Goal: Task Accomplishment & Management: Complete application form

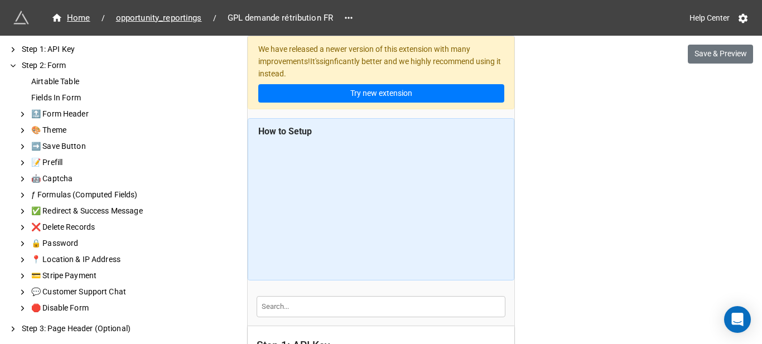
scroll to position [391, 0]
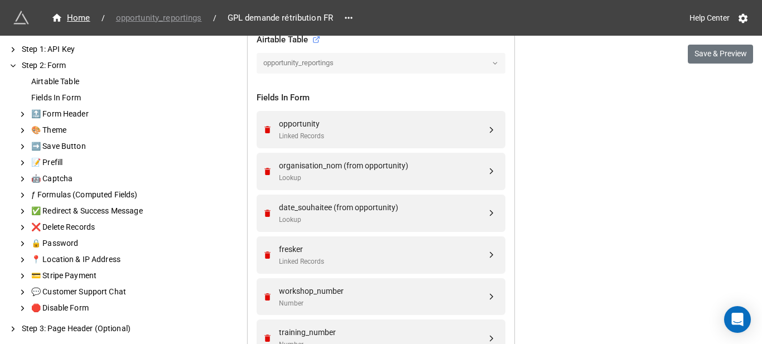
click at [184, 18] on span "opportunity_reportings" at bounding box center [158, 18] width 99 height 13
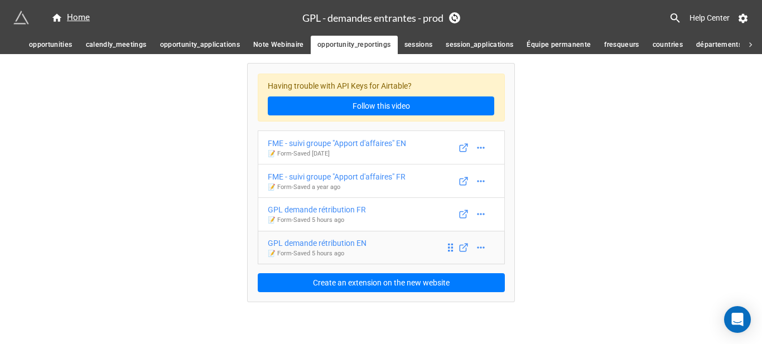
click at [348, 243] on div "GPL demande rétribution EN" at bounding box center [317, 243] width 99 height 12
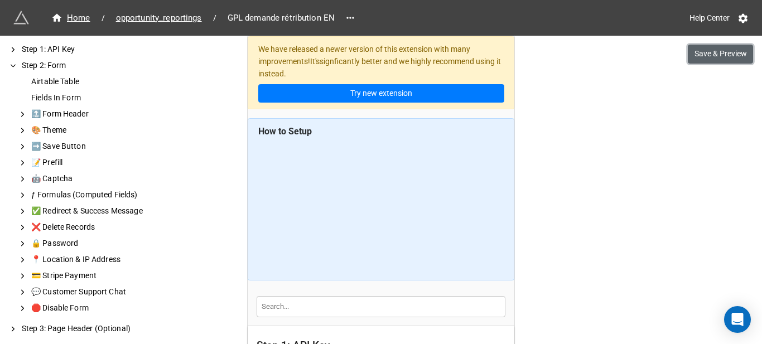
drag, startPoint x: 695, startPoint y: 51, endPoint x: 690, endPoint y: 54, distance: 6.5
click at [695, 50] on button "Save & Preview" at bounding box center [720, 54] width 65 height 19
click at [194, 17] on span "opportunity_reportings" at bounding box center [158, 18] width 99 height 13
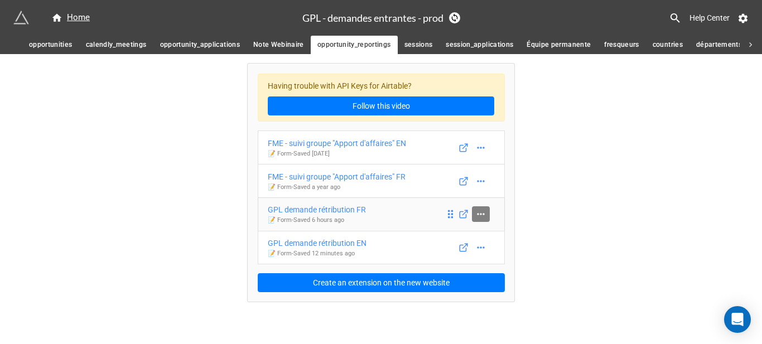
click at [487, 215] on link at bounding box center [481, 214] width 18 height 16
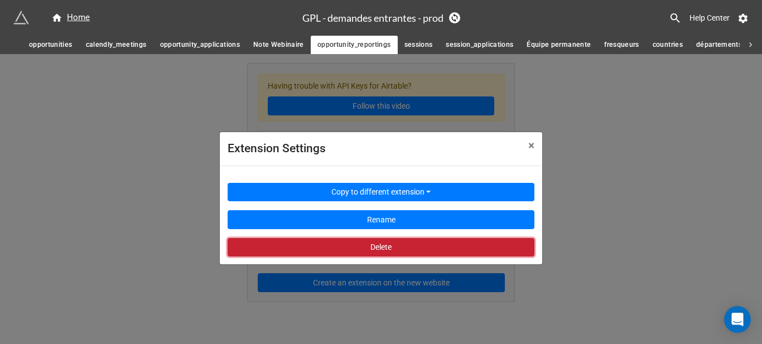
click at [447, 250] on button "Delete" at bounding box center [381, 247] width 307 height 19
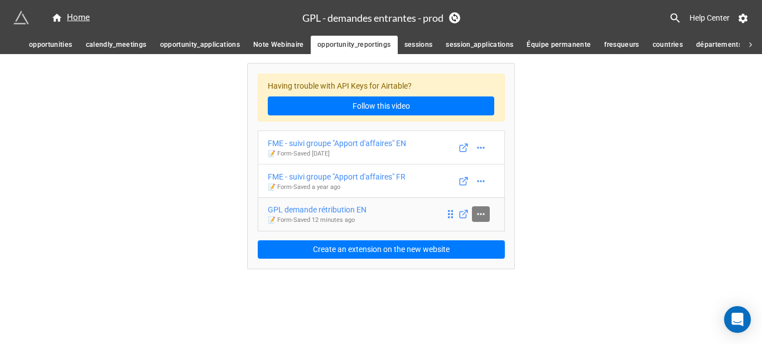
click at [484, 216] on icon at bounding box center [480, 214] width 11 height 11
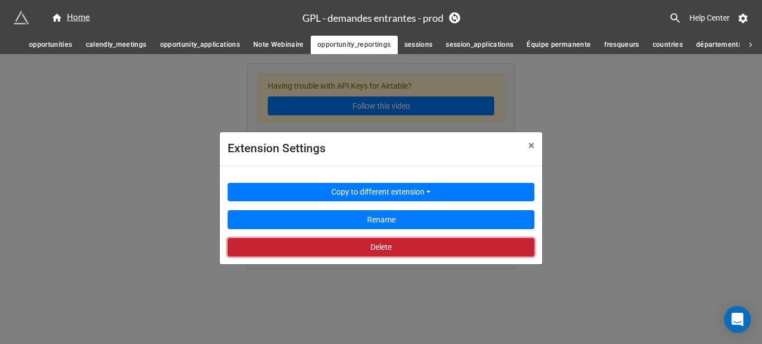
click at [467, 245] on button "Delete" at bounding box center [381, 247] width 307 height 19
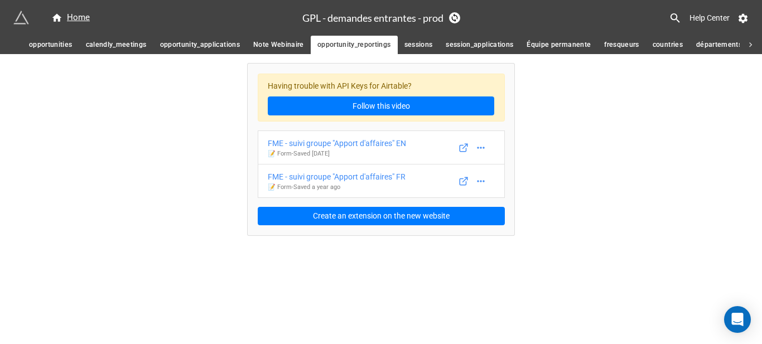
click at [405, 40] on span "sessions" at bounding box center [418, 45] width 28 height 12
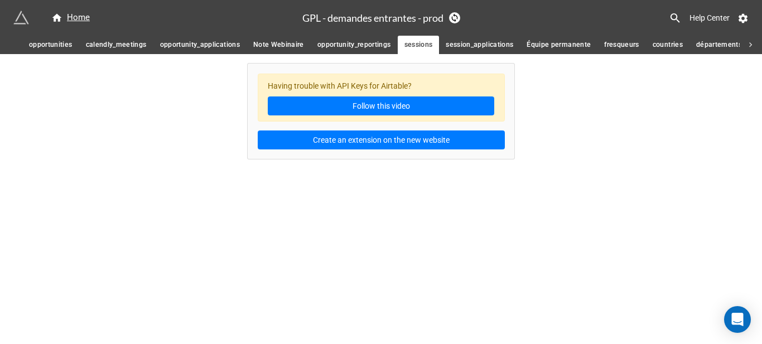
click at [462, 42] on span "session_applications" at bounding box center [480, 45] width 68 height 12
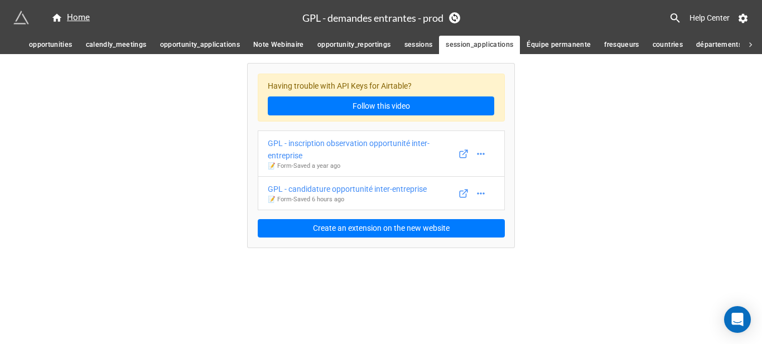
click at [542, 44] on span "Équipe permanente" at bounding box center [559, 45] width 64 height 12
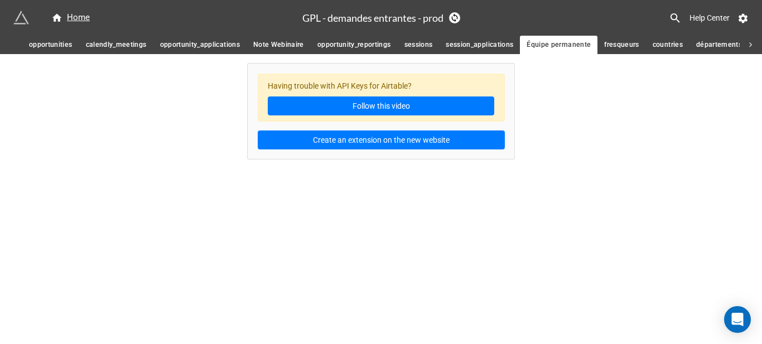
click at [472, 44] on span "session_applications" at bounding box center [480, 45] width 68 height 12
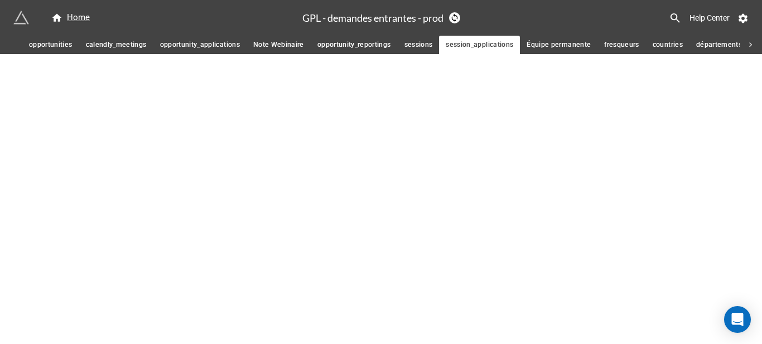
click at [320, 43] on span "opportunity_reportings" at bounding box center [354, 45] width 74 height 12
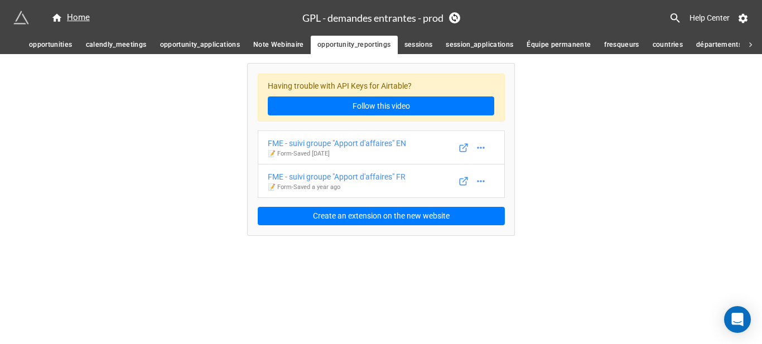
click at [261, 44] on span "Note Webinaire" at bounding box center [278, 45] width 51 height 12
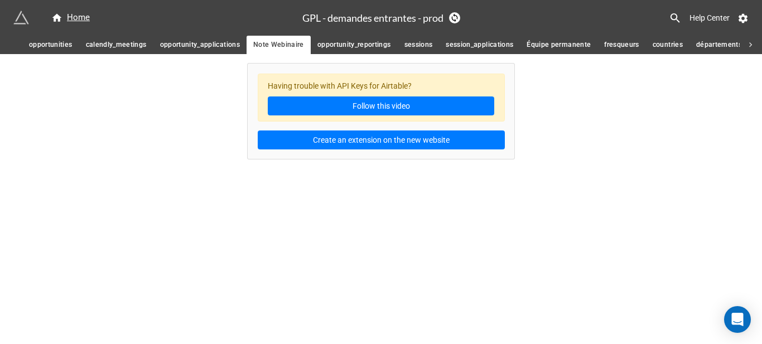
click at [342, 43] on span "opportunity_reportings" at bounding box center [354, 45] width 74 height 12
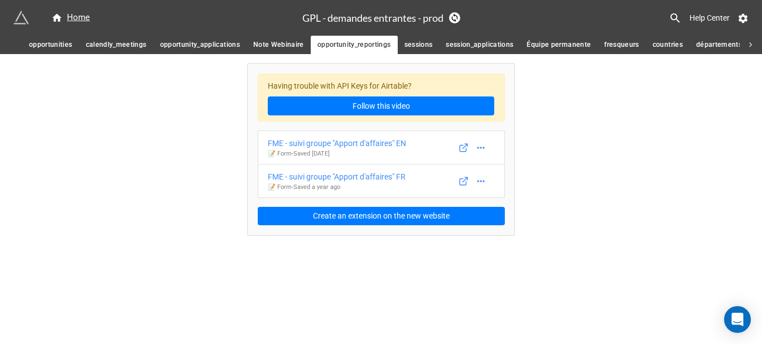
click at [176, 44] on span "opportunity_applications" at bounding box center [200, 45] width 80 height 12
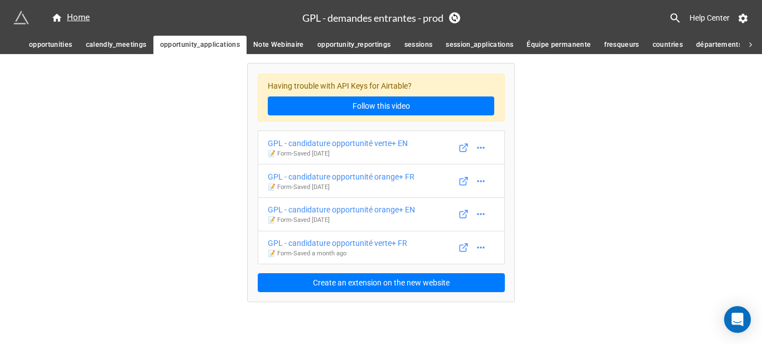
click at [95, 45] on span "calendly_meetings" at bounding box center [116, 45] width 61 height 12
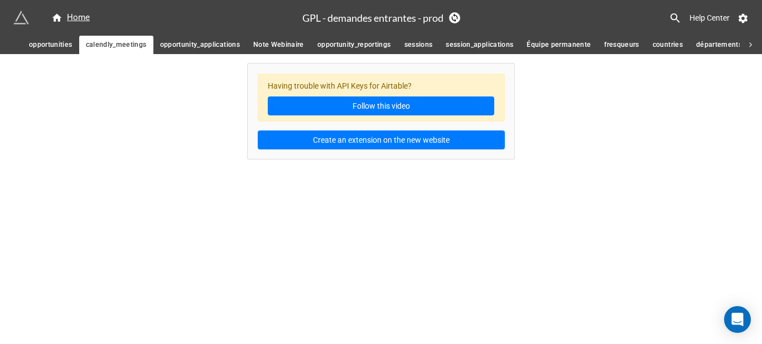
click at [47, 49] on span "opportunities" at bounding box center [51, 45] width 44 height 12
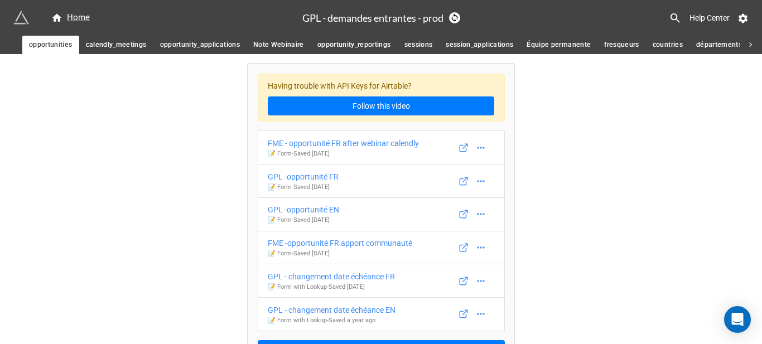
click at [227, 45] on span "opportunity_applications" at bounding box center [200, 45] width 80 height 12
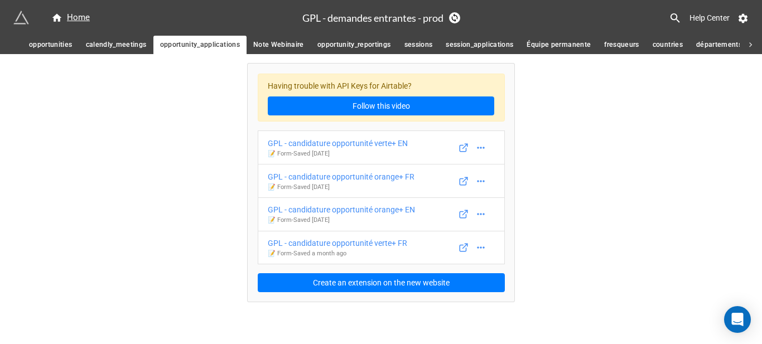
click at [300, 43] on span "Note Webinaire" at bounding box center [278, 45] width 51 height 12
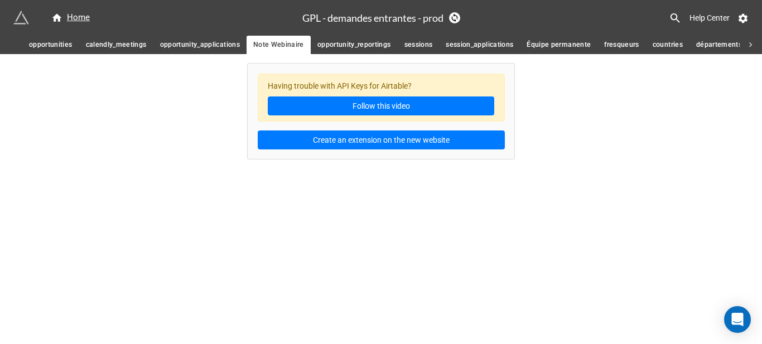
drag, startPoint x: 211, startPoint y: 52, endPoint x: 262, endPoint y: 46, distance: 51.1
click at [211, 51] on link "opportunity_applications" at bounding box center [199, 45] width 93 height 18
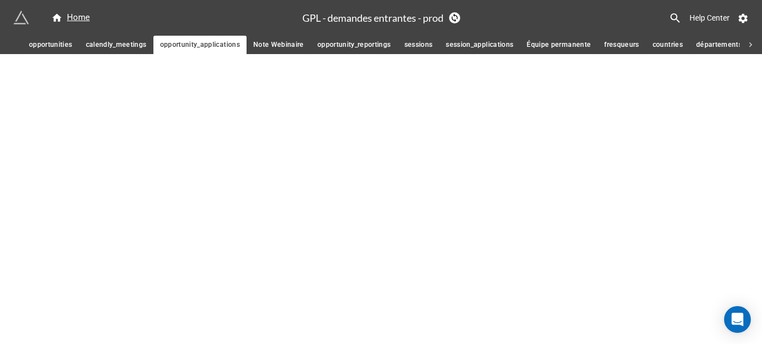
click at [339, 45] on span "opportunity_reportings" at bounding box center [354, 45] width 74 height 12
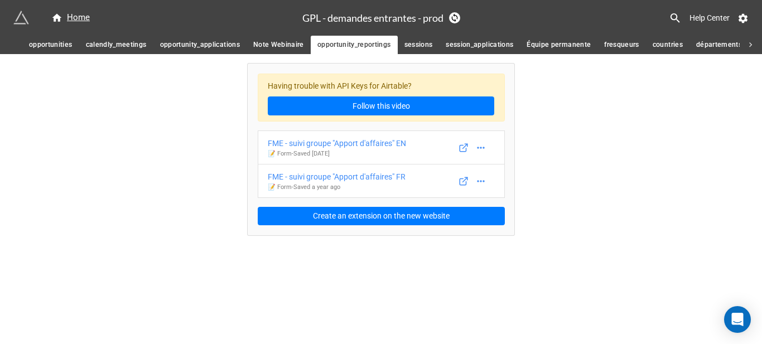
click at [215, 54] on link "opportunity_applications" at bounding box center [199, 45] width 93 height 18
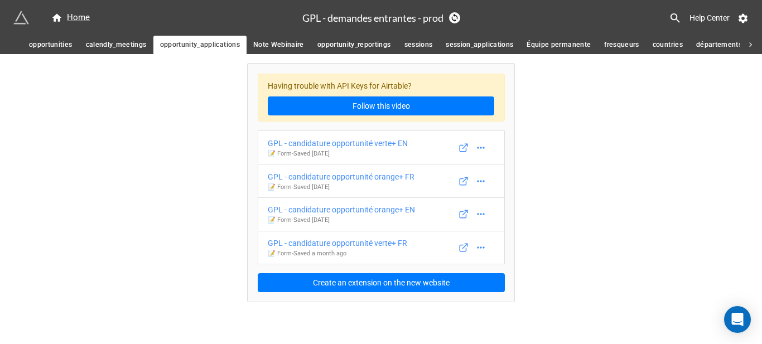
click at [424, 52] on link "sessions" at bounding box center [419, 45] width 42 height 18
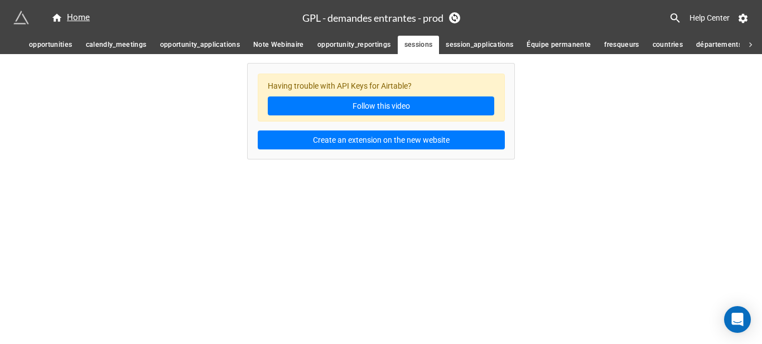
click at [474, 49] on span "session_applications" at bounding box center [480, 45] width 68 height 12
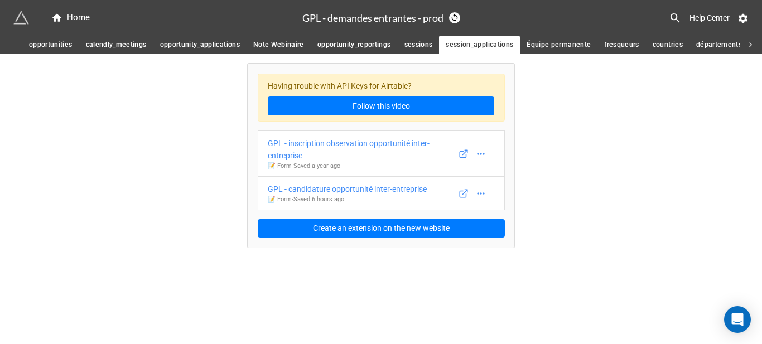
click at [544, 50] on span "Équipe permanente" at bounding box center [559, 45] width 64 height 12
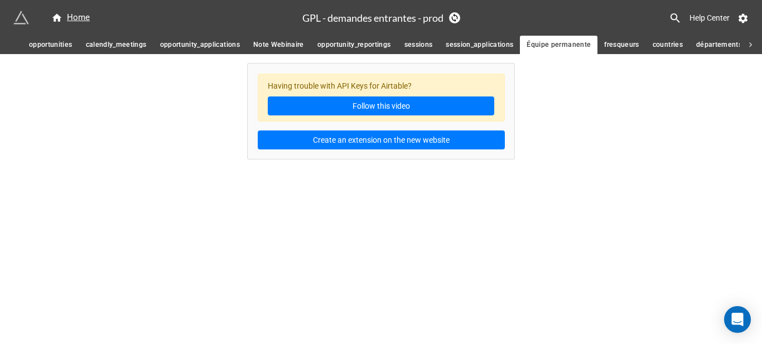
click at [459, 42] on span "session_applications" at bounding box center [480, 45] width 68 height 12
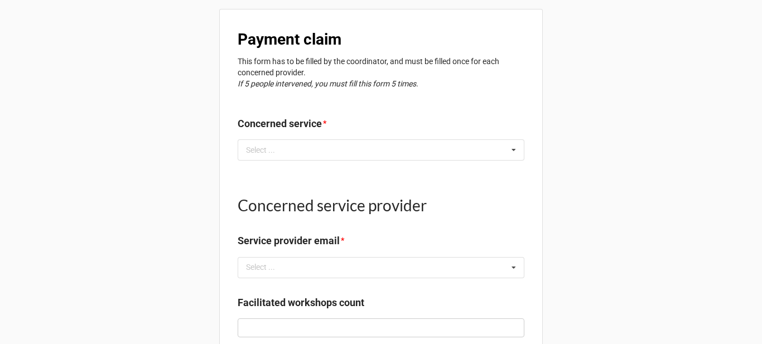
click at [282, 41] on b "Payment claim" at bounding box center [290, 39] width 104 height 18
copy b "Payment claim"
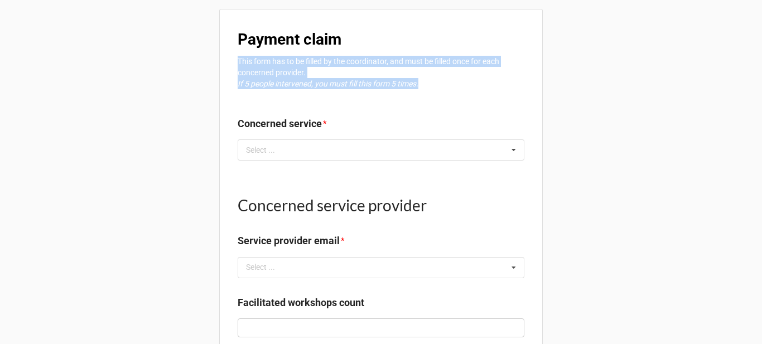
drag, startPoint x: 426, startPoint y: 85, endPoint x: 231, endPoint y: 58, distance: 197.1
click at [231, 58] on div "Payment claim This form has to be filled by the coordinator, and must be filled…" at bounding box center [381, 293] width 324 height 568
copy p "This form has to be filled by the coordinator, and must be filled once for each…"
click at [331, 79] on em "If 5 people intervened, you must fill this form 5 times." at bounding box center [328, 83] width 181 height 9
drag, startPoint x: 316, startPoint y: 73, endPoint x: 224, endPoint y: 62, distance: 92.7
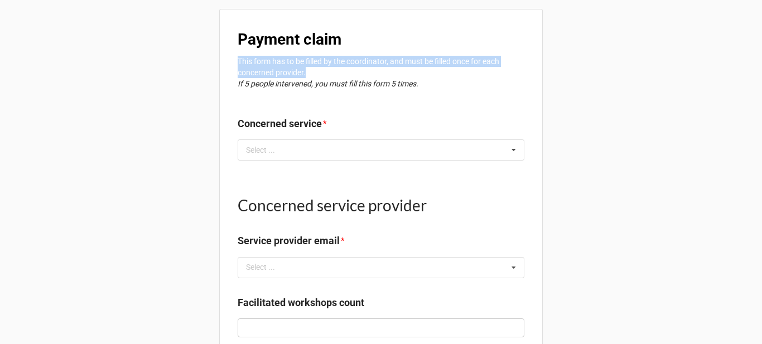
click at [224, 62] on div "Payment claim This form has to be filled by the coordinator, and must be filled…" at bounding box center [381, 293] width 324 height 568
copy p "This form has to be filled by the coordinator, and must be filled once for each…"
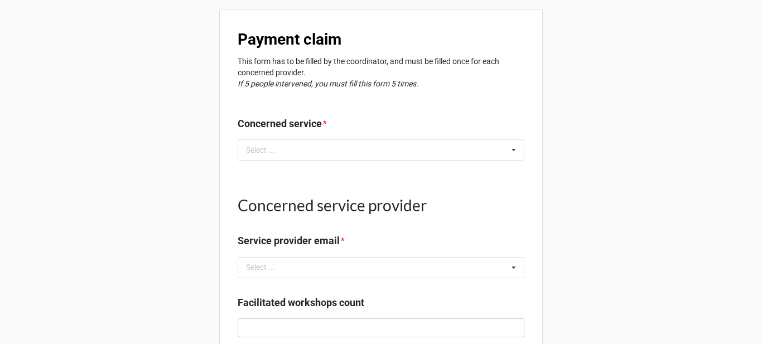
click at [277, 83] on em "If 5 people intervened, you must fill this form 5 times." at bounding box center [328, 83] width 181 height 9
copy div "If 5 people intervened, you must fill this form 5 times."
click at [272, 124] on label "Concerned service" at bounding box center [280, 124] width 84 height 16
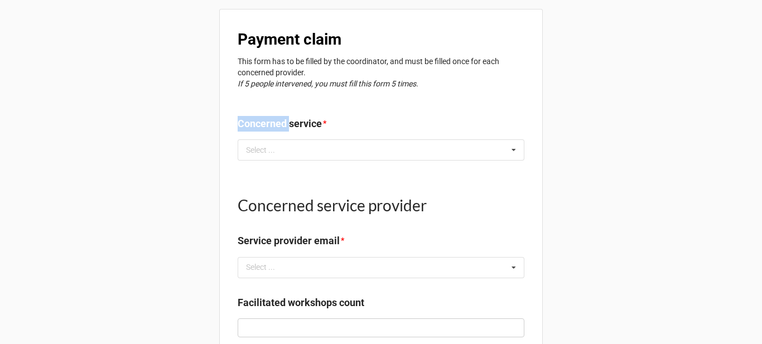
click at [272, 124] on label "Concerned service" at bounding box center [280, 124] width 84 height 16
copy label "Concerned service"
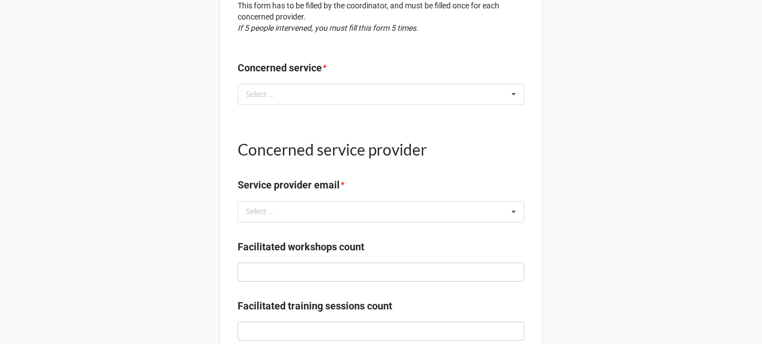
click at [324, 153] on h1 "Concerned service provider" at bounding box center [381, 149] width 287 height 20
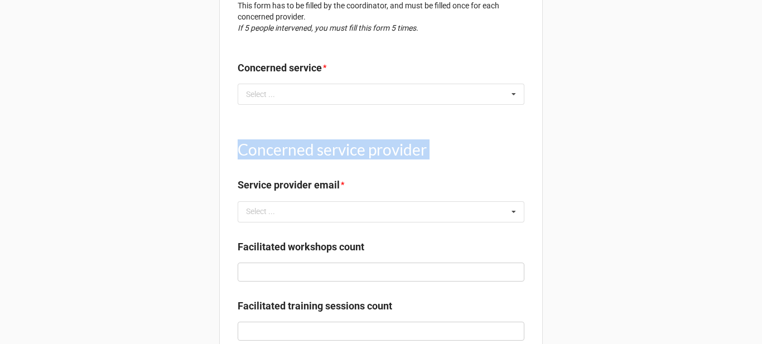
click at [324, 153] on h1 "Concerned service provider" at bounding box center [381, 149] width 287 height 20
copy h1 "Concerned service provider"
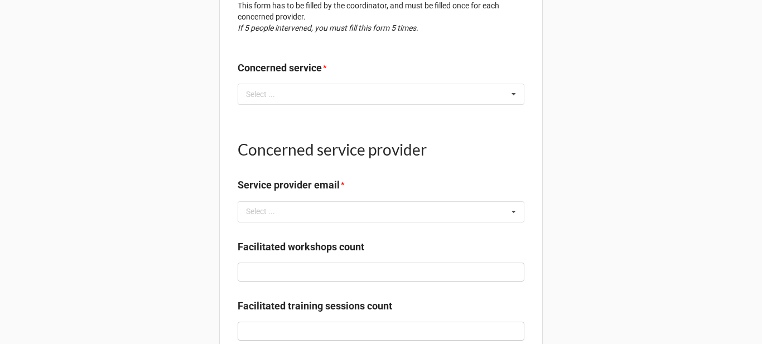
click at [297, 182] on label "Service provider email" at bounding box center [289, 185] width 102 height 16
copy label "Service provider email"
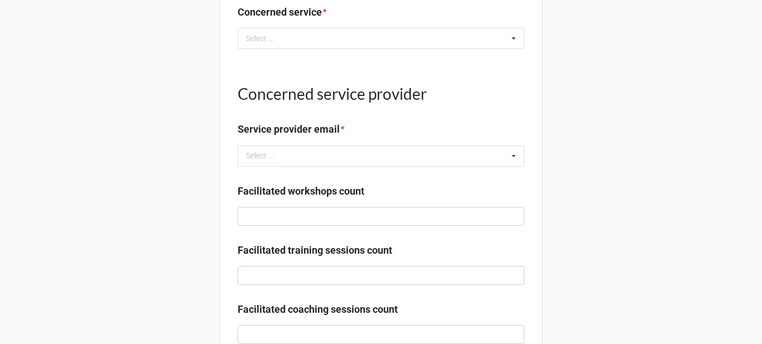
click at [316, 189] on label "Facilitated workshops count" at bounding box center [301, 192] width 127 height 16
click at [317, 189] on label "Facilitated workshops count" at bounding box center [301, 192] width 127 height 16
copy label
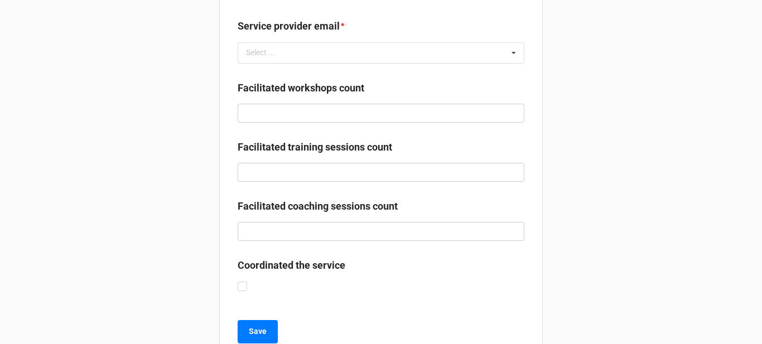
scroll to position [223, 0]
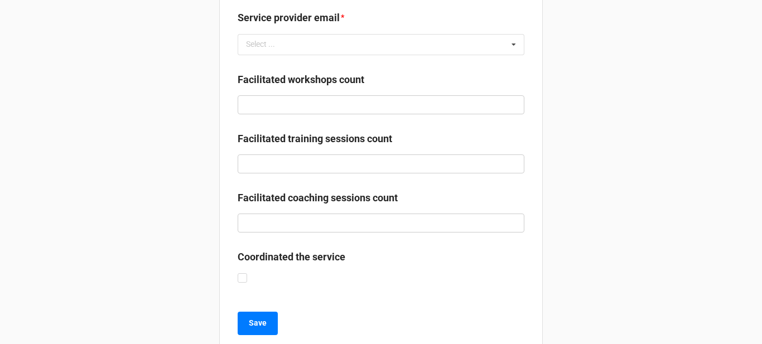
click at [303, 258] on label "Coordinated the service" at bounding box center [292, 257] width 108 height 16
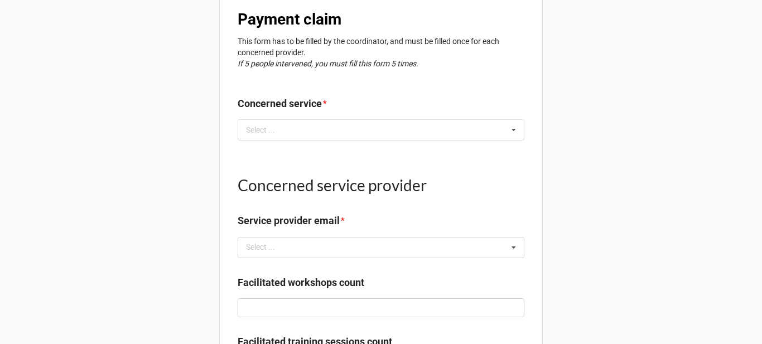
scroll to position [0, 0]
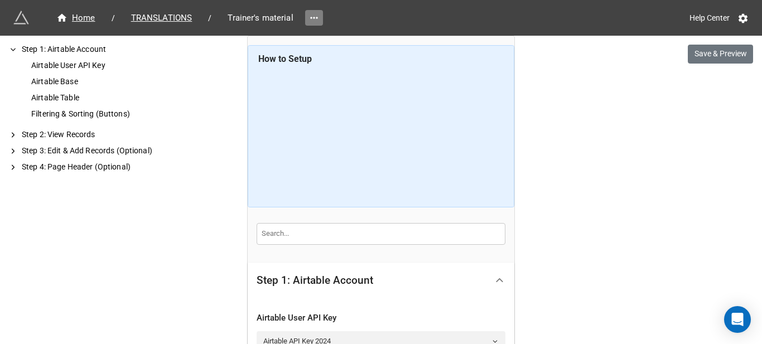
click at [310, 21] on icon at bounding box center [314, 17] width 11 height 11
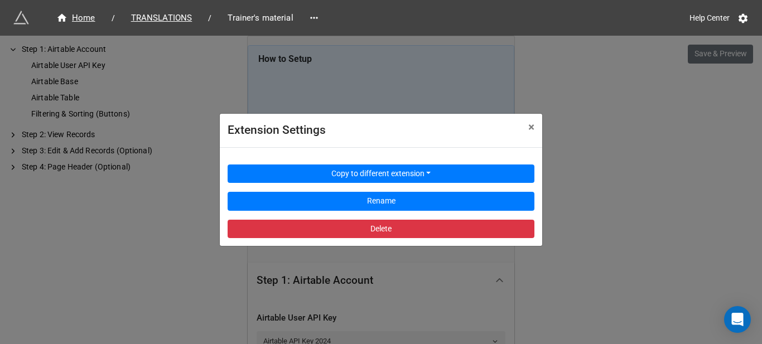
click at [380, 240] on div "Copy to different extension Rename Delete" at bounding box center [381, 197] width 322 height 99
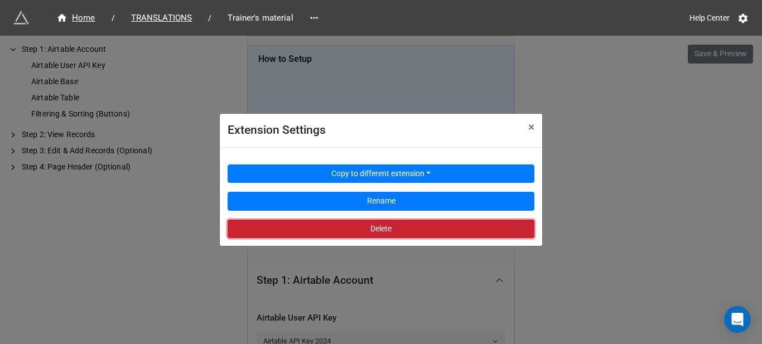
click at [380, 233] on button "Delete" at bounding box center [381, 229] width 307 height 19
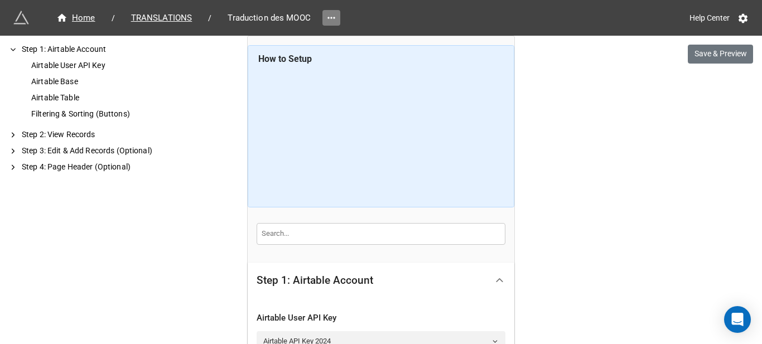
click at [322, 20] on link at bounding box center [331, 18] width 18 height 16
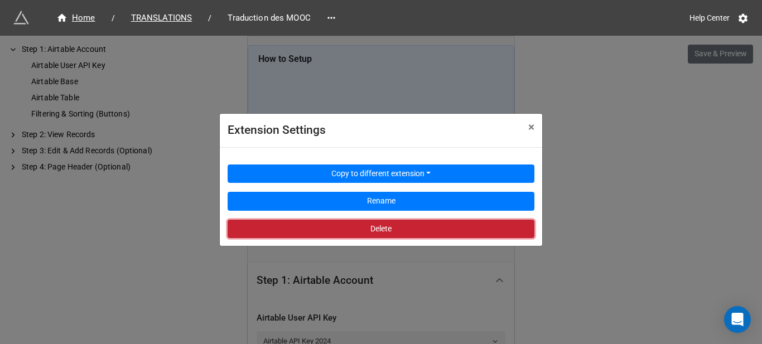
click at [345, 230] on button "Delete" at bounding box center [381, 229] width 307 height 19
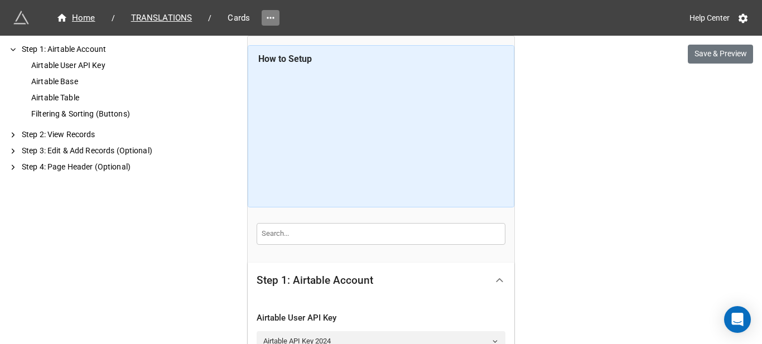
click at [263, 21] on link at bounding box center [271, 18] width 18 height 16
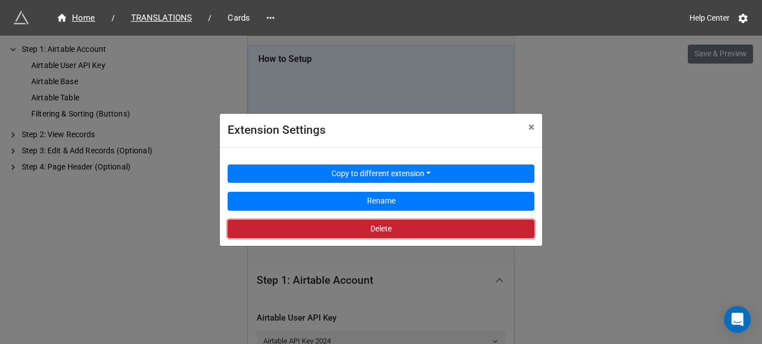
click at [358, 225] on button "Delete" at bounding box center [381, 229] width 307 height 19
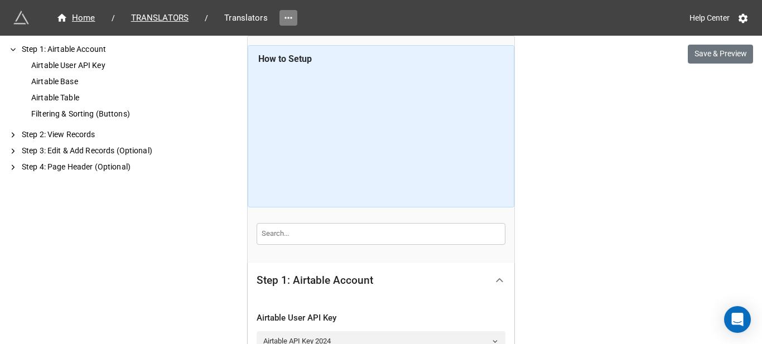
click at [280, 17] on link at bounding box center [288, 18] width 18 height 16
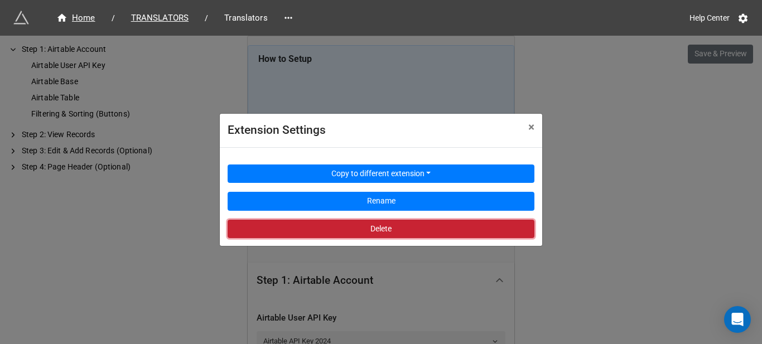
click at [286, 223] on button "Delete" at bounding box center [381, 229] width 307 height 19
